Goal: Transaction & Acquisition: Purchase product/service

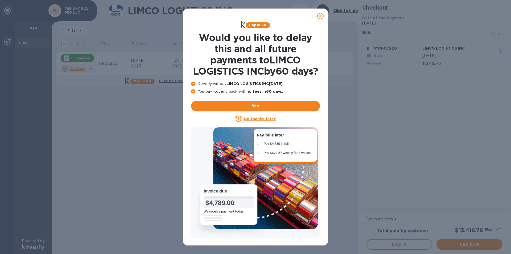
click at [321, 15] on icon at bounding box center [320, 16] width 6 height 6
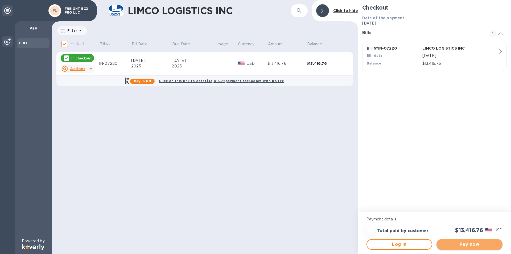
click at [461, 243] on span "Pay now" at bounding box center [470, 244] width 58 height 6
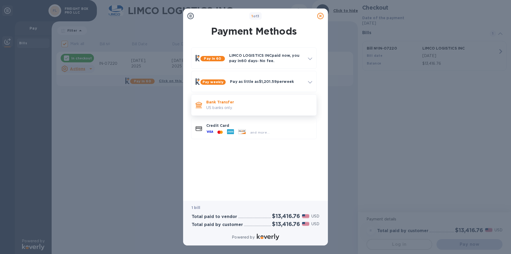
click at [231, 106] on p "US banks only." at bounding box center [259, 108] width 106 height 6
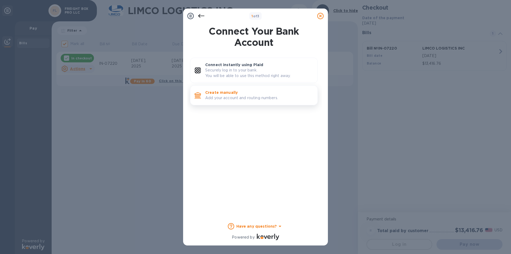
click at [231, 94] on p "Create manually" at bounding box center [259, 92] width 108 height 5
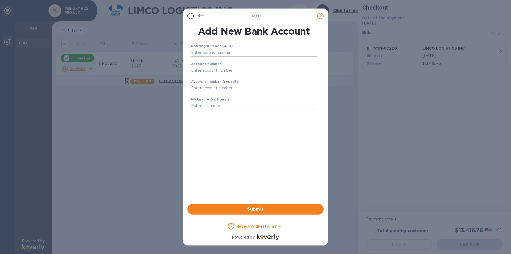
click at [203, 52] on input "text" at bounding box center [254, 53] width 126 height 8
click at [215, 72] on input "text" at bounding box center [254, 70] width 126 height 8
paste input "291038140181"
type input "291038140181"
click at [210, 88] on input "text" at bounding box center [254, 88] width 126 height 8
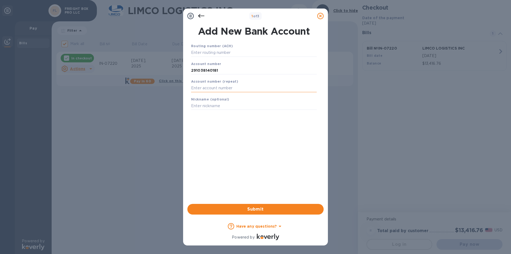
paste input "291038140181"
type input "291038140181"
click at [228, 55] on input "text" at bounding box center [254, 53] width 126 height 8
paste input "081904808"
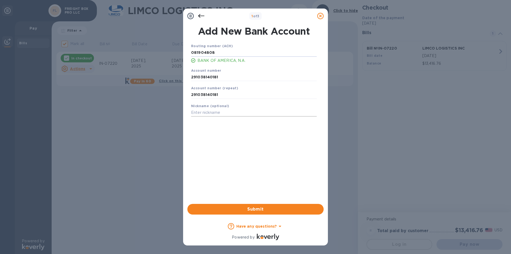
type input "081904808"
click at [206, 113] on input "text" at bounding box center [254, 113] width 126 height 8
type input "[PERSON_NAME] Builders"
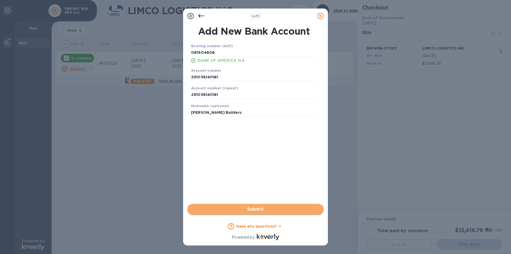
click at [256, 209] on span "Submit" at bounding box center [256, 209] width 128 height 6
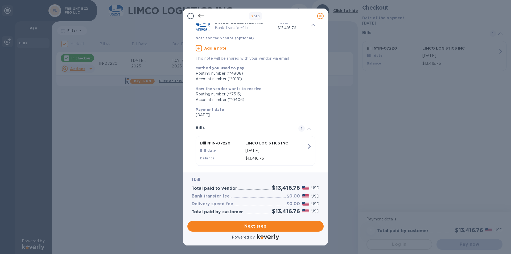
scroll to position [43, 0]
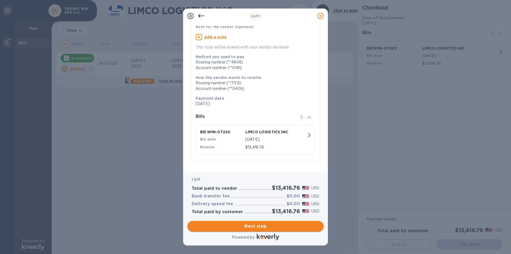
click at [250, 228] on span "Next step" at bounding box center [256, 226] width 128 height 6
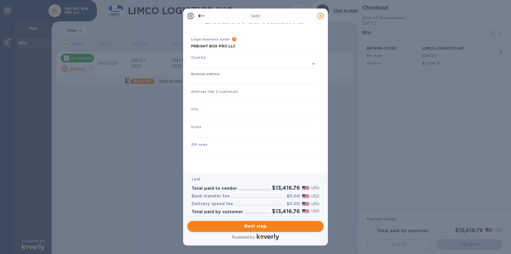
type input "[GEOGRAPHIC_DATA]"
click at [212, 81] on input "Business address" at bounding box center [254, 80] width 126 height 8
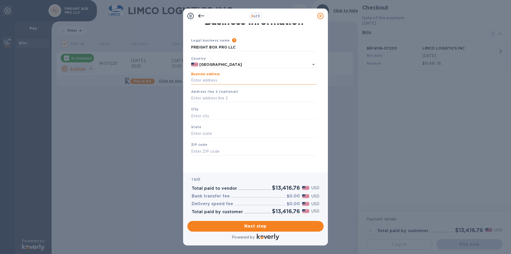
type input "[STREET_ADDRESS]"
click at [208, 99] on input "text" at bounding box center [254, 98] width 126 height 8
click at [201, 117] on input "text" at bounding box center [254, 116] width 126 height 8
type input "Markham"
click at [207, 136] on input "text" at bounding box center [254, 134] width 126 height 8
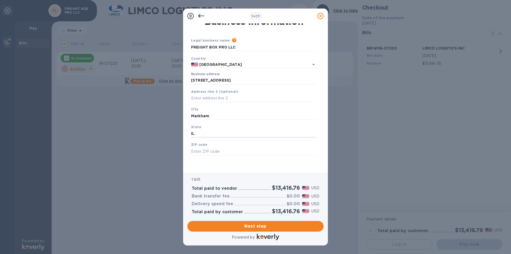
type input "IL"
click at [198, 155] on input "text" at bounding box center [254, 151] width 126 height 8
paste input "60428"
type input "60428"
click at [201, 160] on div "Save" at bounding box center [254, 159] width 130 height 4
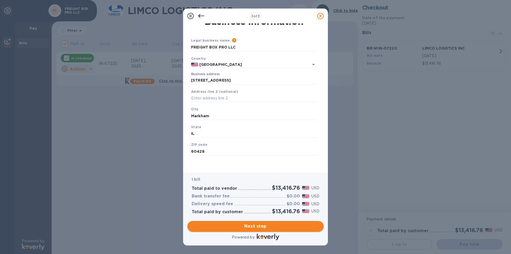
click at [246, 226] on span "Next step" at bounding box center [256, 226] width 128 height 6
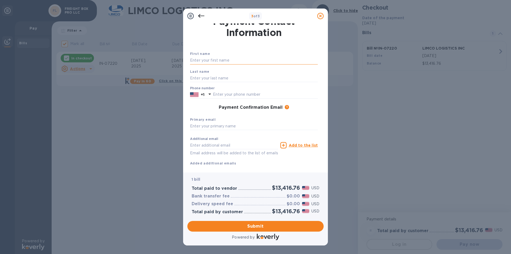
click at [203, 61] on input "text" at bounding box center [254, 60] width 128 height 8
type input "[PERSON_NAME]"
type input "Kozys"
type input "3123799725"
click at [219, 125] on input "text" at bounding box center [254, 126] width 128 height 8
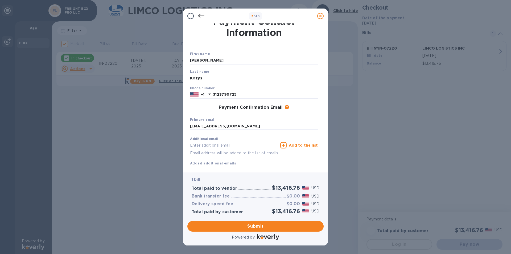
scroll to position [19, 0]
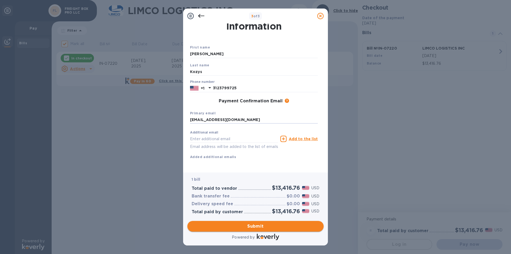
type input "[EMAIL_ADDRESS][DOMAIN_NAME]"
click at [240, 225] on span "Submit" at bounding box center [256, 226] width 128 height 6
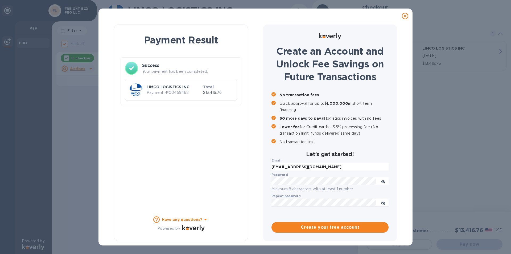
checkbox input "false"
